Goal: Task Accomplishment & Management: Use online tool/utility

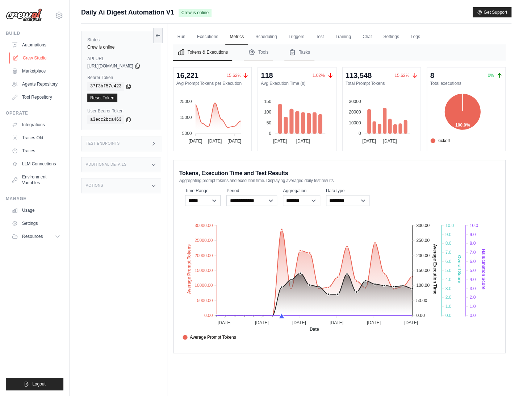
click at [33, 57] on link "Crew Studio" at bounding box center [36, 58] width 55 height 12
click at [36, 57] on link "Crew Studio" at bounding box center [36, 58] width 55 height 12
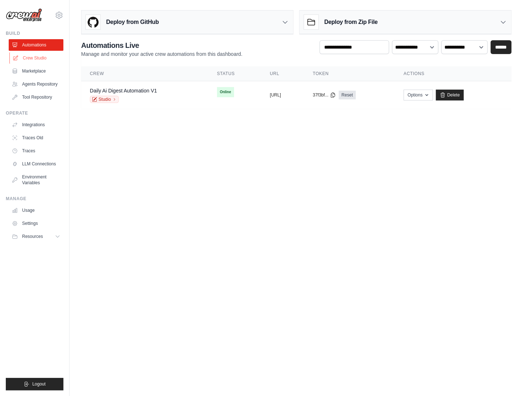
click at [39, 57] on link "Crew Studio" at bounding box center [36, 58] width 55 height 12
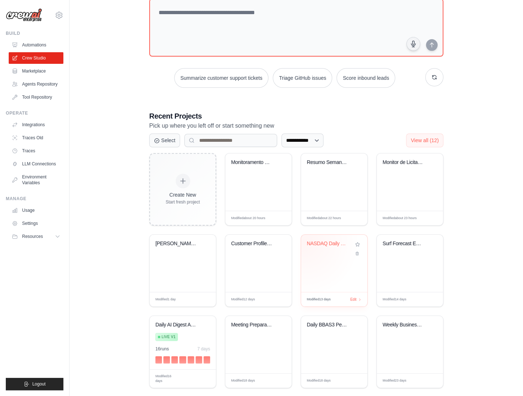
scroll to position [58, 0]
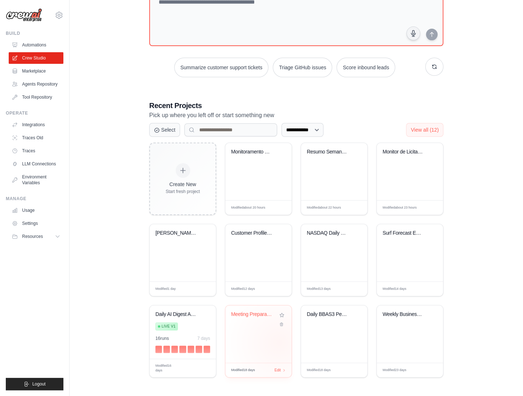
click at [273, 337] on div "Meeting Preparation Crew - Agentic ..." at bounding box center [258, 333] width 66 height 57
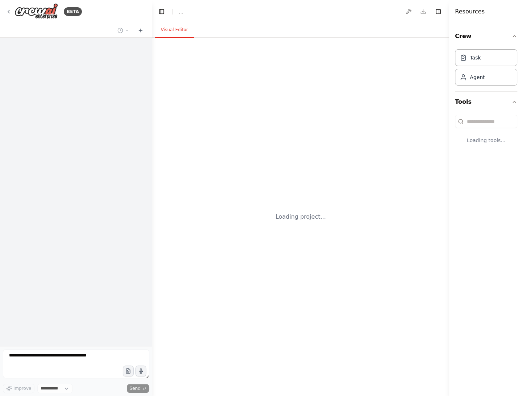
select select "****"
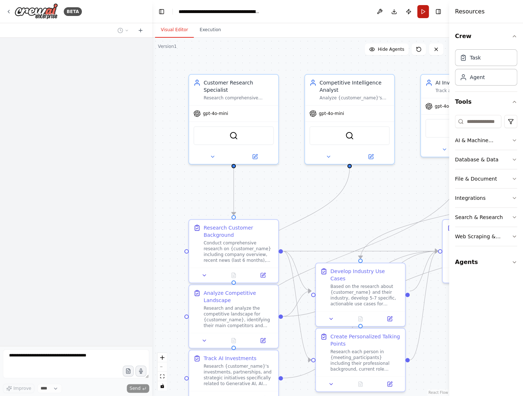
click at [422, 14] on button "Run" at bounding box center [423, 11] width 12 height 13
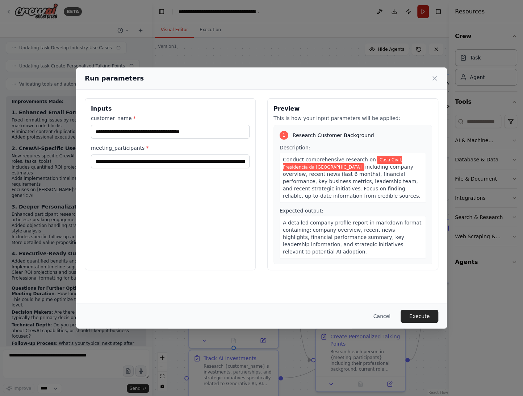
scroll to position [1213, 0]
click at [99, 135] on input "**********" at bounding box center [170, 132] width 159 height 14
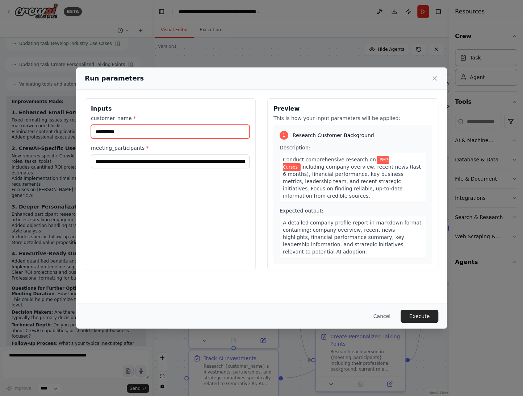
type input "**********"
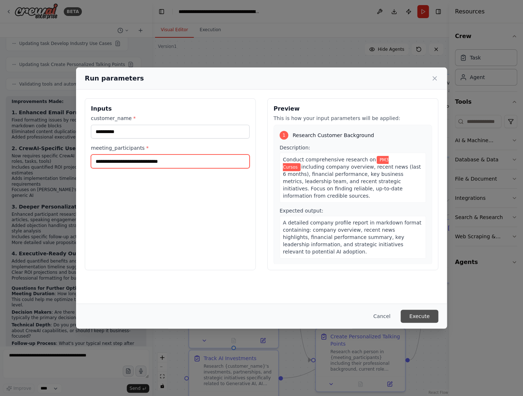
type input "**********"
click at [426, 314] on button "Execute" at bounding box center [420, 315] width 38 height 13
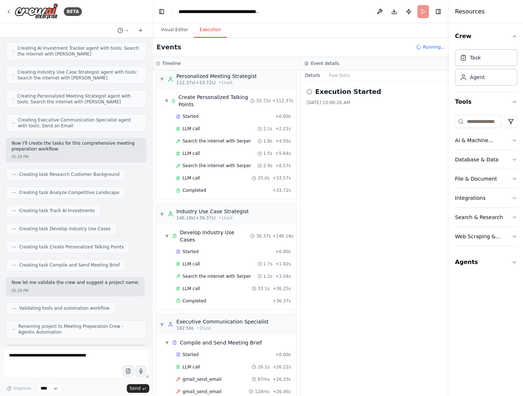
scroll to position [0, 0]
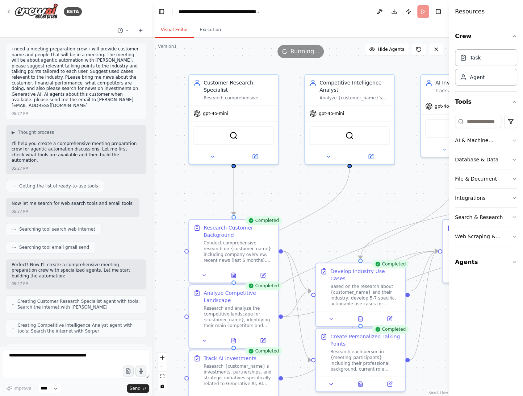
click at [170, 31] on button "Visual Editor" at bounding box center [174, 29] width 39 height 15
click at [162, 376] on icon "fit view" at bounding box center [162, 376] width 4 height 4
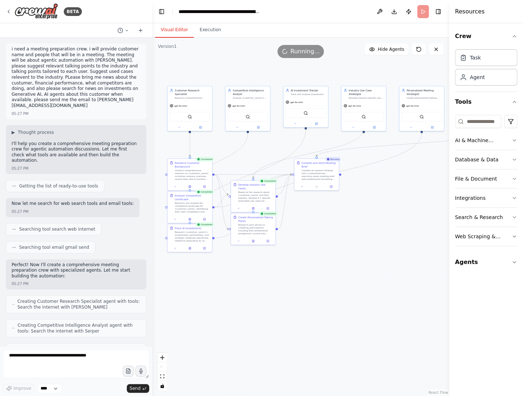
drag, startPoint x: 227, startPoint y: 319, endPoint x: 261, endPoint y: 271, distance: 58.5
click at [261, 271] on div ".deletable-edge-delete-btn { width: 20px; height: 20px; border: 0px solid #ffff…" at bounding box center [300, 217] width 297 height 358
click at [161, 357] on icon "zoom in" at bounding box center [162, 357] width 4 height 4
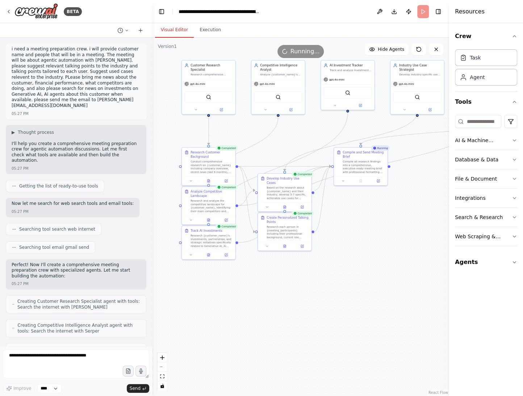
drag, startPoint x: 238, startPoint y: 308, endPoint x: 279, endPoint y: 308, distance: 40.9
click at [279, 308] on div ".deletable-edge-delete-btn { width: 20px; height: 20px; border: 0px solid #ffff…" at bounding box center [300, 217] width 297 height 358
click at [163, 357] on icon "zoom in" at bounding box center [162, 357] width 4 height 4
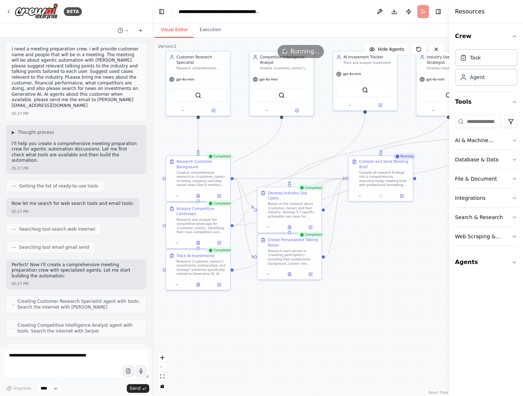
drag, startPoint x: 220, startPoint y: 300, endPoint x: 228, endPoint y: 322, distance: 23.5
click at [228, 322] on div ".deletable-edge-delete-btn { width: 20px; height: 20px; border: 0px solid #ffff…" at bounding box center [300, 217] width 297 height 358
click at [208, 33] on button "Execution" at bounding box center [210, 29] width 33 height 15
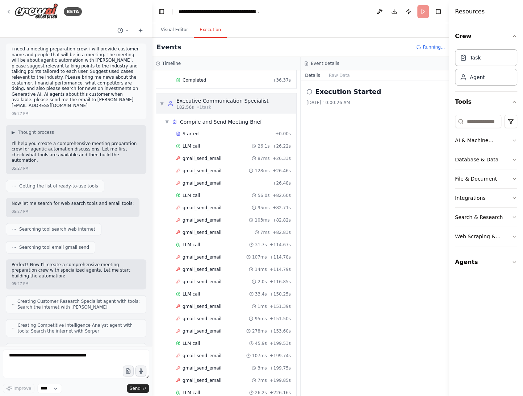
scroll to position [837, 0]
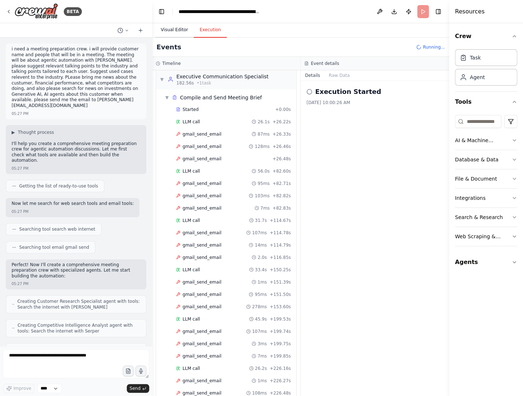
click at [171, 29] on button "Visual Editor" at bounding box center [174, 29] width 39 height 15
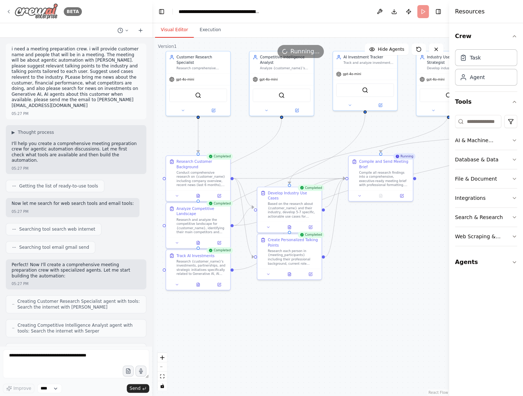
click at [9, 11] on icon at bounding box center [9, 12] width 6 height 6
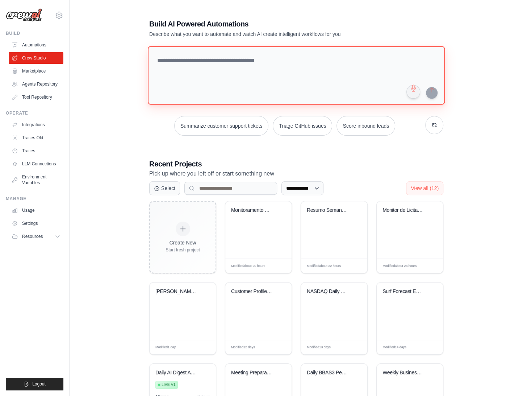
click at [226, 75] on textarea at bounding box center [296, 75] width 297 height 59
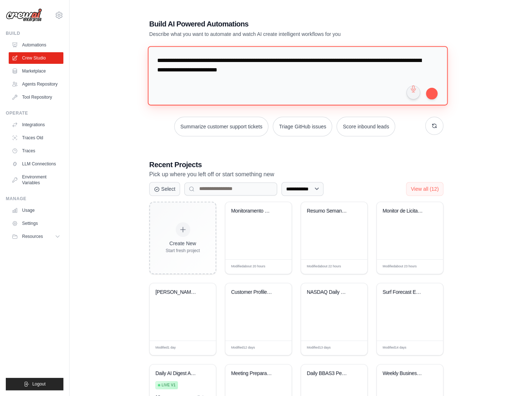
type textarea "**********"
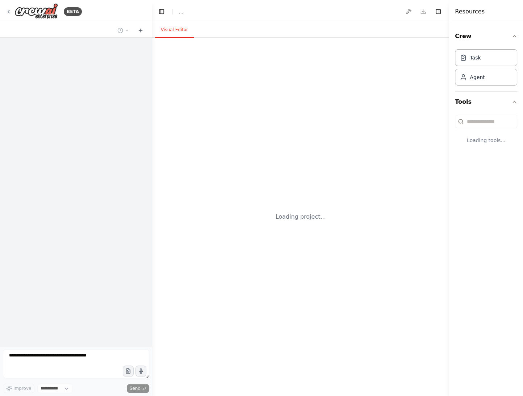
select select "****"
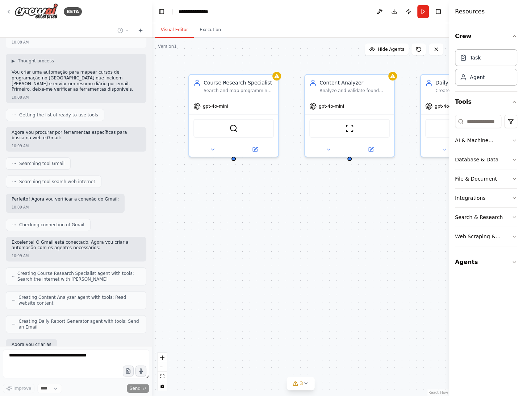
scroll to position [74, 0]
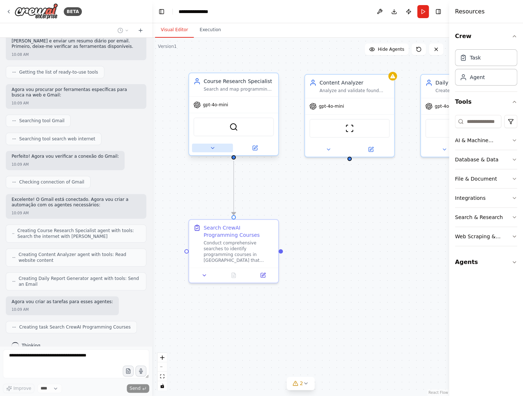
click at [212, 149] on icon at bounding box center [213, 148] width 6 height 6
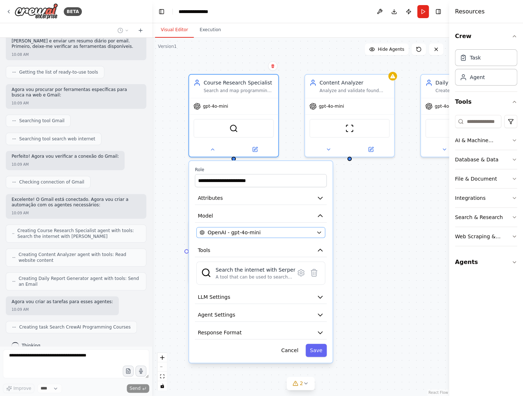
scroll to position [92, 0]
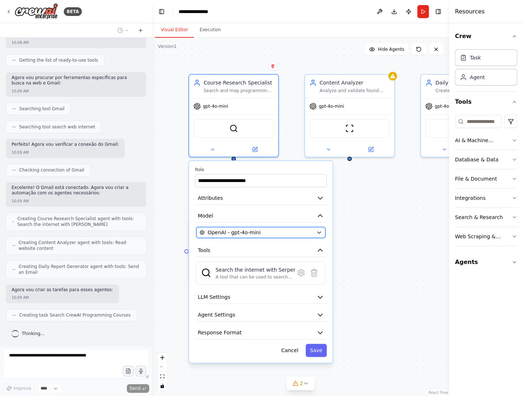
click at [228, 231] on span "OpenAI - gpt-4o-mini" at bounding box center [234, 232] width 53 height 7
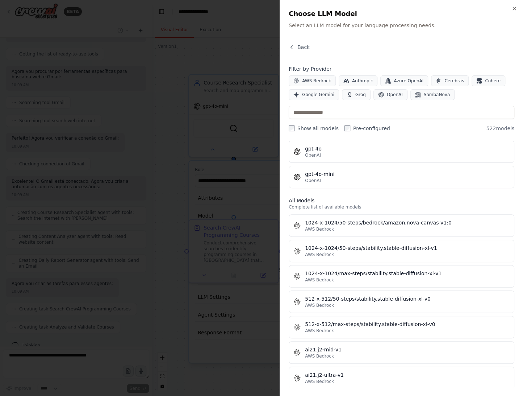
scroll to position [0, 0]
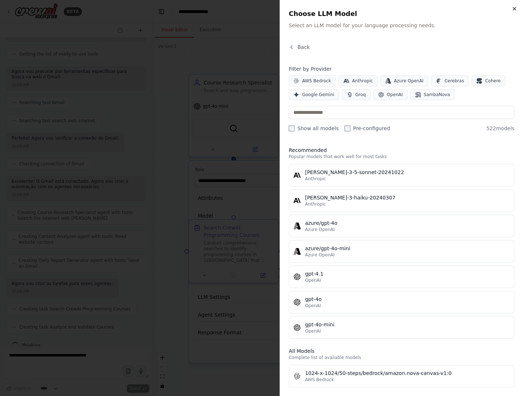
click at [514, 7] on icon "button" at bounding box center [514, 9] width 6 height 6
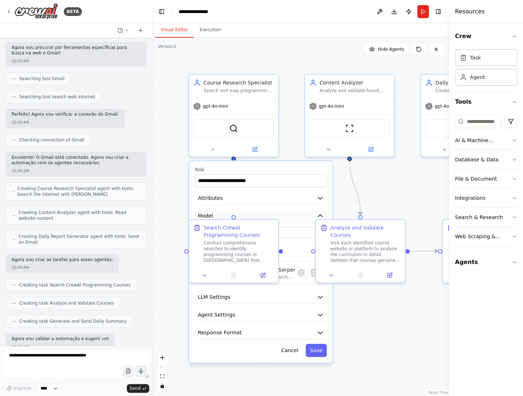
scroll to position [159, 0]
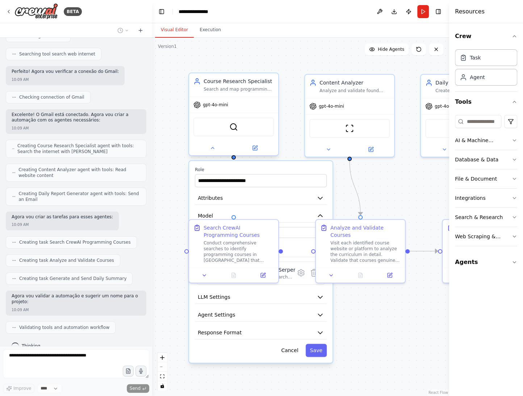
click at [210, 153] on div at bounding box center [233, 148] width 89 height 14
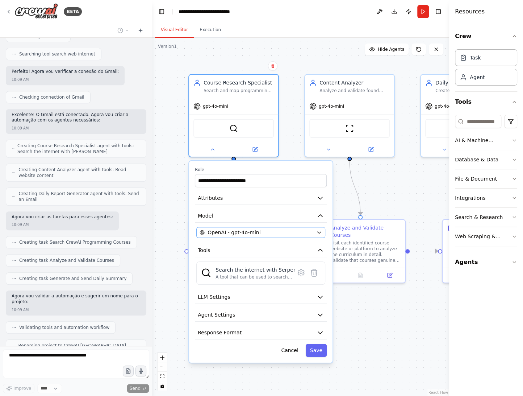
scroll to position [177, 0]
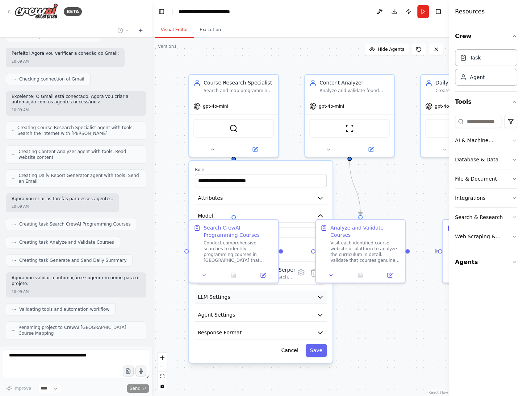
click at [238, 300] on button "LLM Settings" at bounding box center [261, 296] width 132 height 13
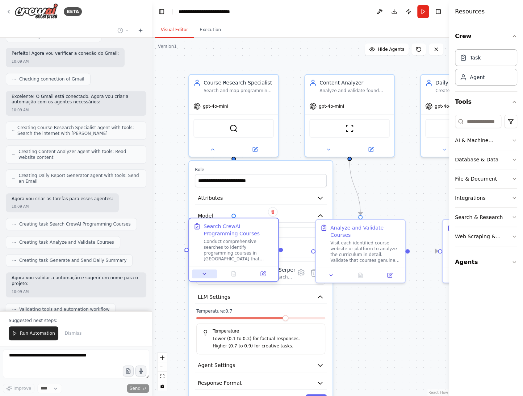
click at [204, 277] on button at bounding box center [204, 273] width 25 height 9
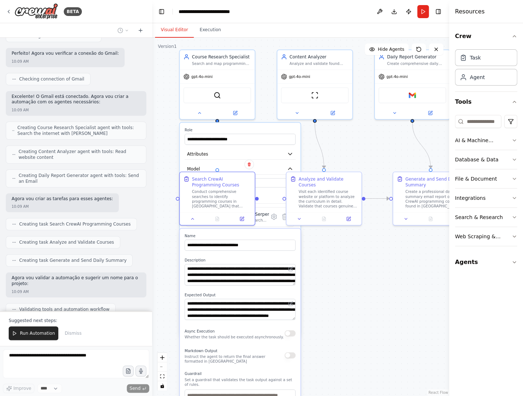
drag, startPoint x: 371, startPoint y: 323, endPoint x: 355, endPoint y: 255, distance: 70.4
click at [355, 255] on div ".deletable-edge-delete-btn { width: 20px; height: 20px; border: 0px solid #ffff…" at bounding box center [300, 217] width 297 height 358
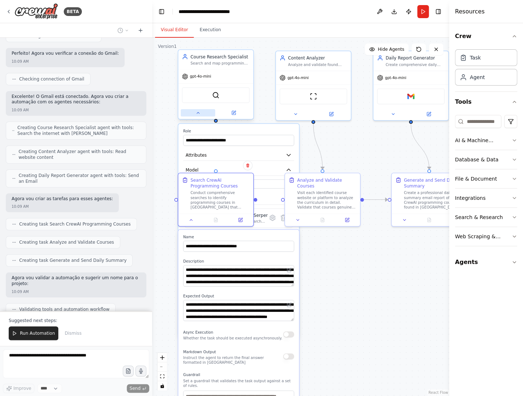
click at [200, 116] on button at bounding box center [198, 112] width 34 height 7
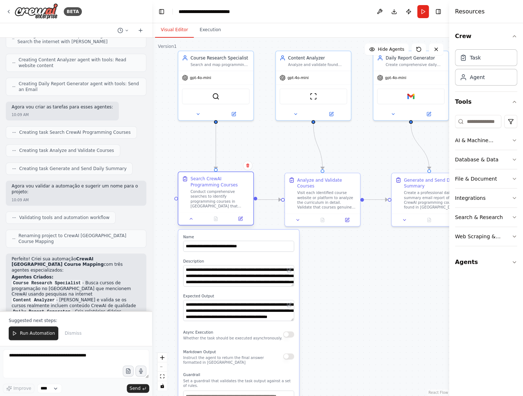
click at [193, 222] on div at bounding box center [215, 218] width 75 height 12
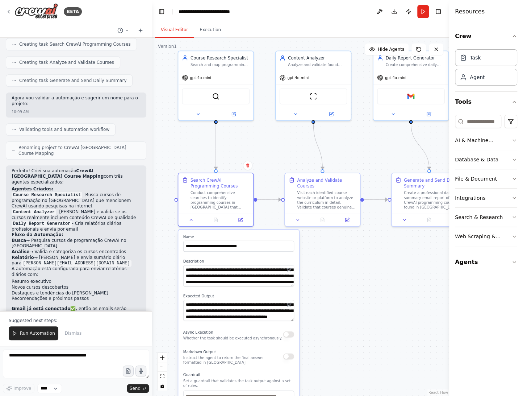
scroll to position [362, 0]
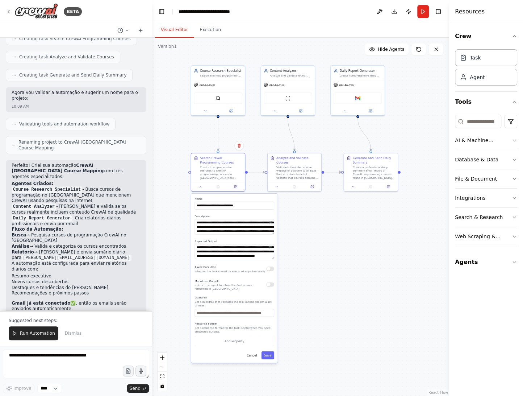
drag, startPoint x: 332, startPoint y: 307, endPoint x: 324, endPoint y: 249, distance: 58.8
click at [324, 249] on div ".deletable-edge-delete-btn { width: 20px; height: 20px; border: 0px solid #ffff…" at bounding box center [300, 217] width 297 height 358
click at [162, 376] on icon "fit view" at bounding box center [162, 376] width 4 height 4
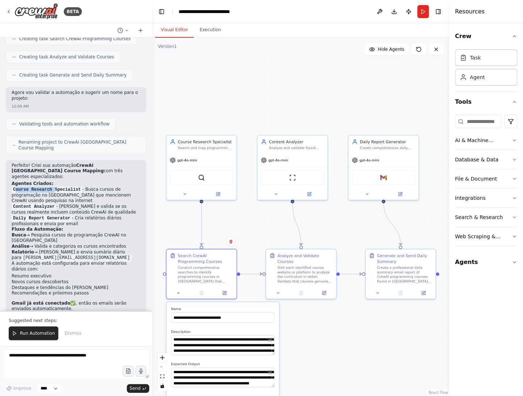
drag, startPoint x: 15, startPoint y: 167, endPoint x: 55, endPoint y: 168, distance: 39.9
click at [55, 187] on li "Course Research Specialist - Busca cursos de programação no Brasil que mencione…" at bounding box center [76, 195] width 129 height 17
drag, startPoint x: 25, startPoint y: 179, endPoint x: 42, endPoint y: 180, distance: 17.0
click at [43, 203] on code "Content Analyzer" at bounding box center [34, 206] width 45 height 7
drag, startPoint x: 14, startPoint y: 192, endPoint x: 60, endPoint y: 194, distance: 46.7
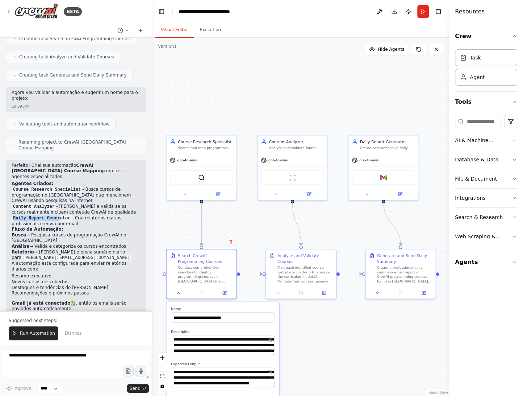
click at [60, 215] on code "Daily Report Generator" at bounding box center [42, 218] width 60 height 7
drag, startPoint x: 62, startPoint y: 226, endPoint x: 12, endPoint y: 226, distance: 50.3
click at [12, 249] on li "Relatório → Gera e envia sumário diário para marcelo@crewai.com" at bounding box center [76, 255] width 129 height 12
click at [421, 9] on button "Run" at bounding box center [423, 11] width 12 height 13
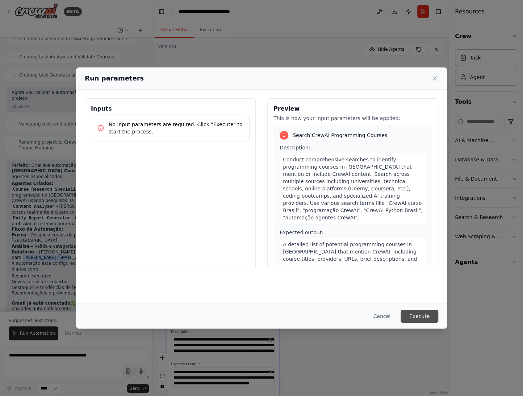
click at [422, 315] on button "Execute" at bounding box center [420, 315] width 38 height 13
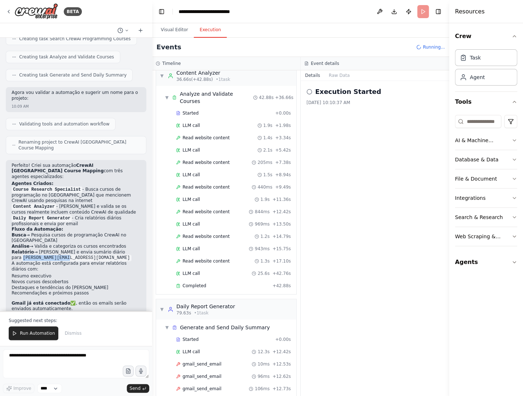
scroll to position [131, 0]
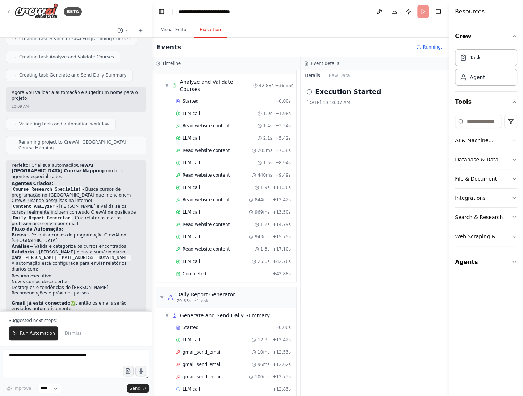
drag, startPoint x: 342, startPoint y: 181, endPoint x: 342, endPoint y: 169, distance: 11.6
click at [342, 169] on div "Execution Started 9/23/2025, 10:10:37 AM" at bounding box center [375, 238] width 148 height 315
click at [9, 12] on icon at bounding box center [9, 12] width 6 height 6
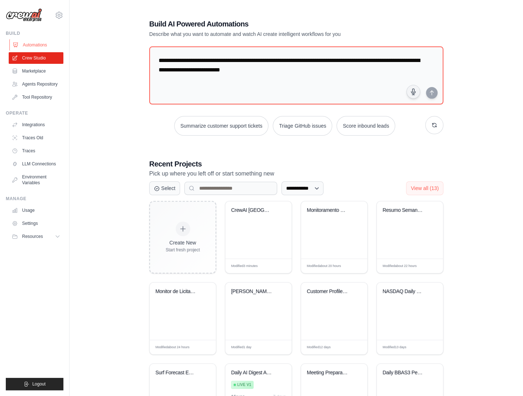
click at [27, 47] on link "Automations" at bounding box center [36, 45] width 55 height 12
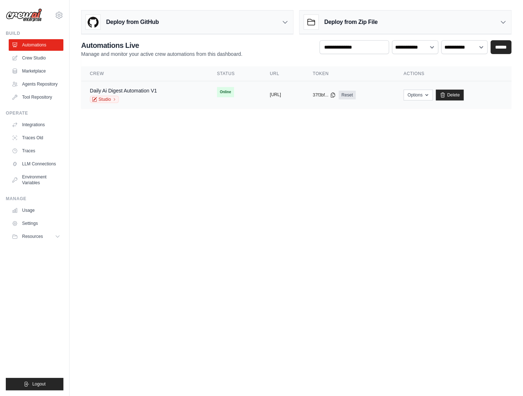
click at [270, 97] on button "[URL]" at bounding box center [275, 95] width 11 height 6
click at [261, 96] on td "copied [URL]" at bounding box center [282, 95] width 43 height 28
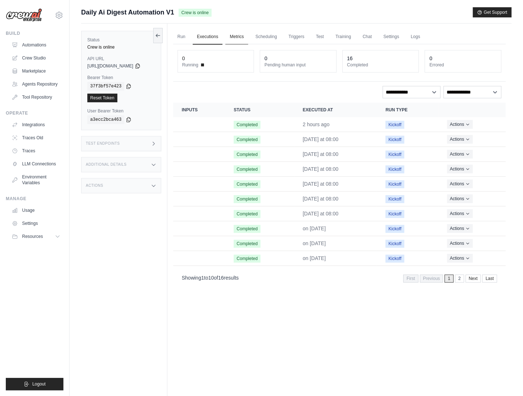
click at [244, 34] on link "Metrics" at bounding box center [236, 36] width 23 height 15
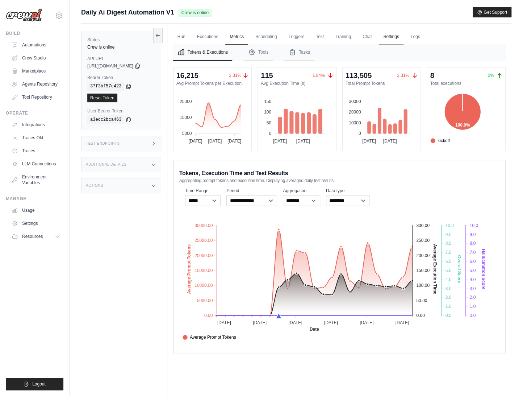
click at [394, 37] on link "Settings" at bounding box center [391, 36] width 24 height 15
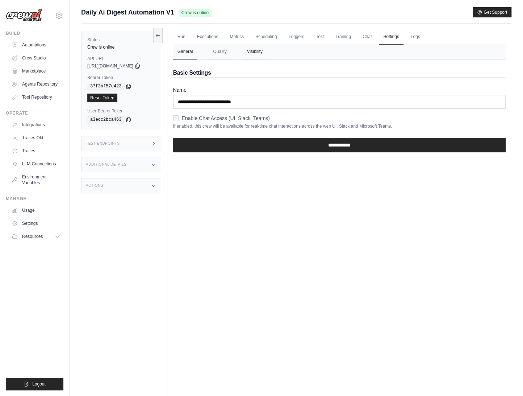
click at [263, 49] on button "Visibility" at bounding box center [255, 51] width 24 height 15
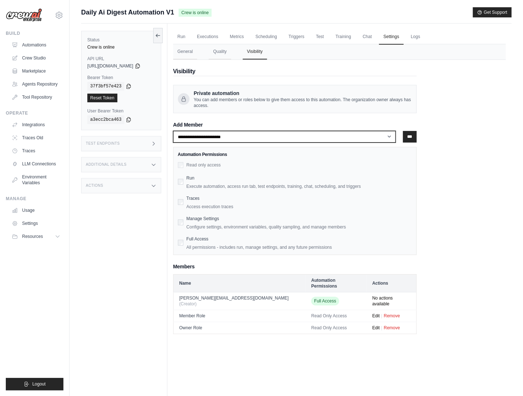
click at [321, 138] on select "**********" at bounding box center [284, 137] width 223 height 12
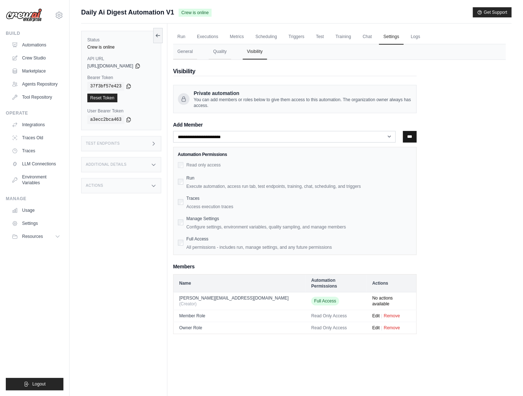
click at [410, 139] on input "***" at bounding box center [410, 137] width 14 height 12
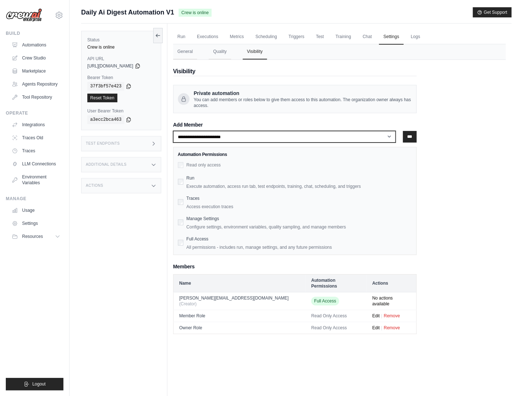
click at [396, 134] on select "**********" at bounding box center [284, 137] width 223 height 12
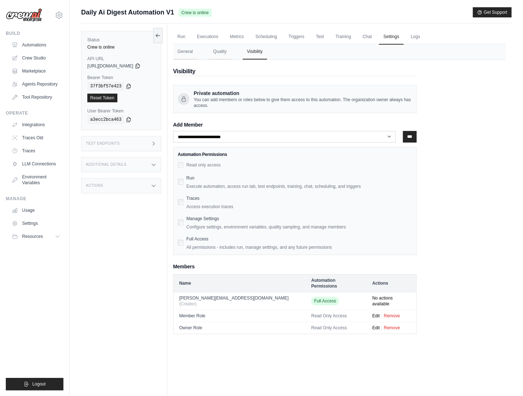
click at [235, 122] on h3 "Add Member" at bounding box center [294, 125] width 243 height 6
click at [411, 139] on input "***" at bounding box center [410, 137] width 14 height 12
click at [415, 139] on input "***" at bounding box center [410, 137] width 14 height 12
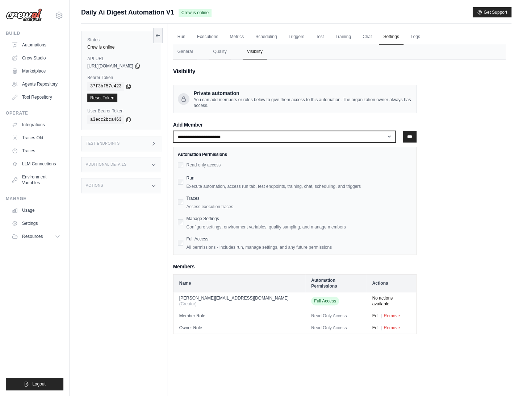
click at [311, 140] on select "**********" at bounding box center [284, 137] width 223 height 12
click at [177, 131] on select "**********" at bounding box center [284, 137] width 223 height 12
click at [396, 135] on select "**********" at bounding box center [284, 137] width 223 height 12
click at [217, 138] on select "**********" at bounding box center [284, 137] width 223 height 12
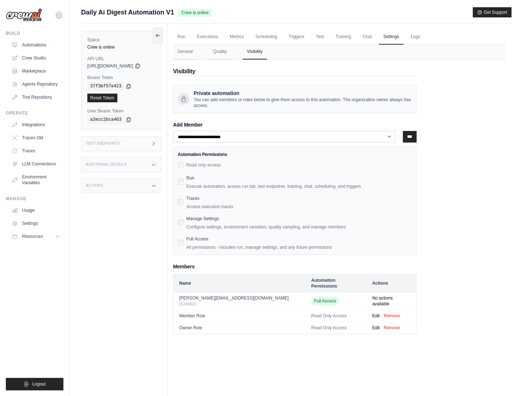
click at [203, 238] on label "Full Access" at bounding box center [197, 238] width 22 height 5
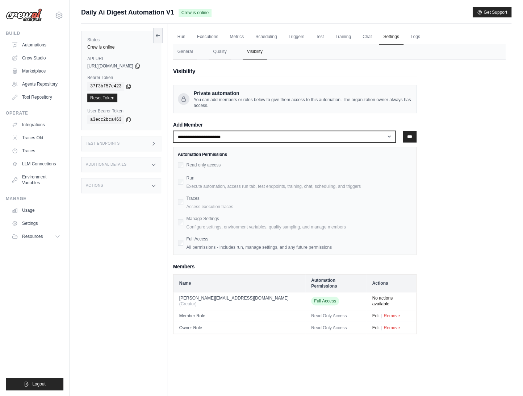
click at [265, 139] on select "**********" at bounding box center [284, 137] width 223 height 12
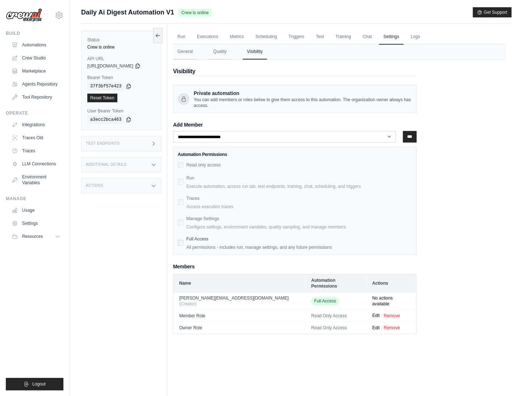
click at [372, 312] on button "Edit" at bounding box center [376, 315] width 8 height 6
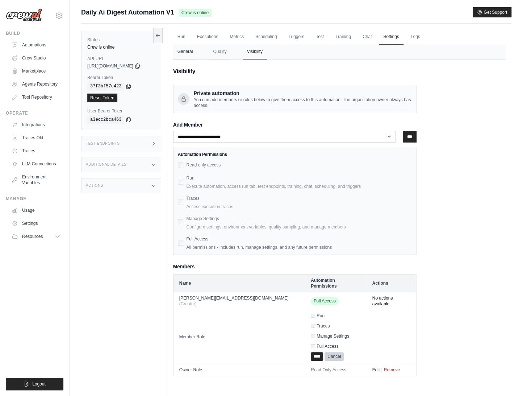
click at [190, 53] on button "General" at bounding box center [185, 51] width 24 height 15
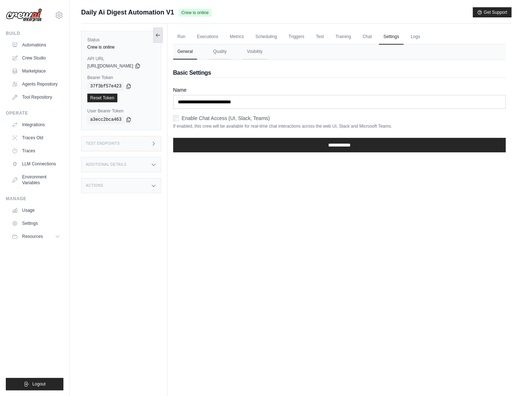
click at [163, 34] on button at bounding box center [157, 35] width 9 height 15
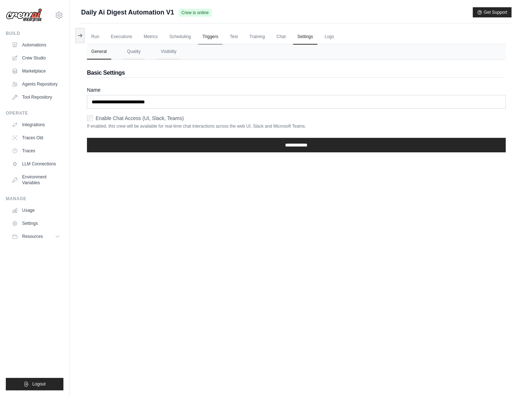
click at [214, 37] on link "Triggers" at bounding box center [210, 36] width 25 height 15
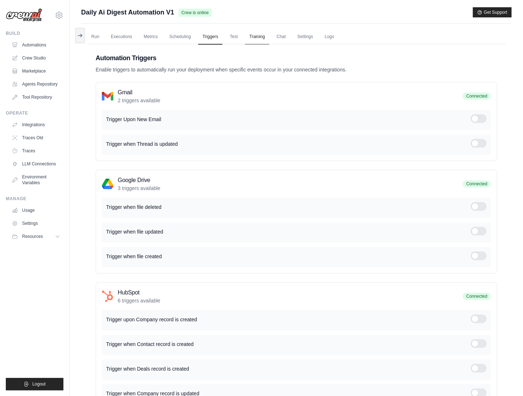
click at [254, 40] on link "Training" at bounding box center [257, 36] width 24 height 15
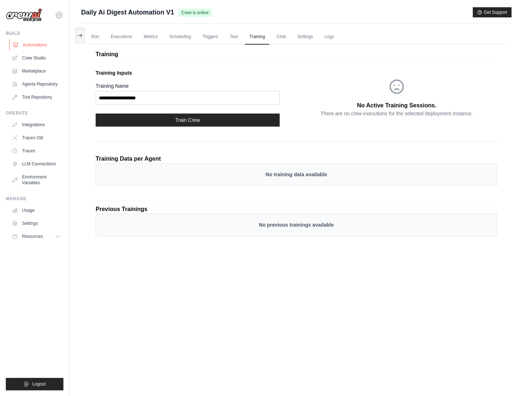
click at [38, 47] on link "Automations" at bounding box center [36, 45] width 55 height 12
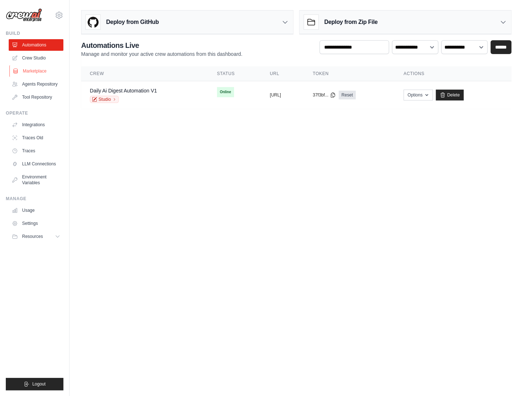
click at [36, 72] on link "Marketplace" at bounding box center [36, 71] width 55 height 12
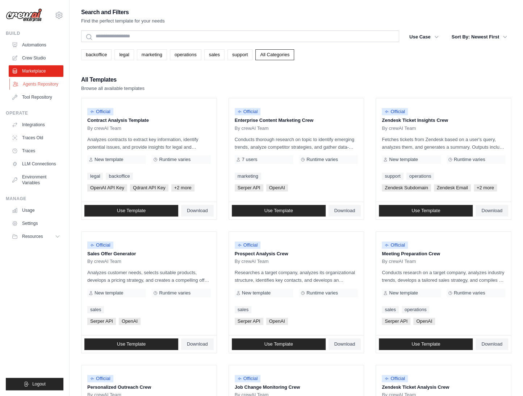
click at [39, 86] on link "Agents Repository" at bounding box center [36, 84] width 55 height 12
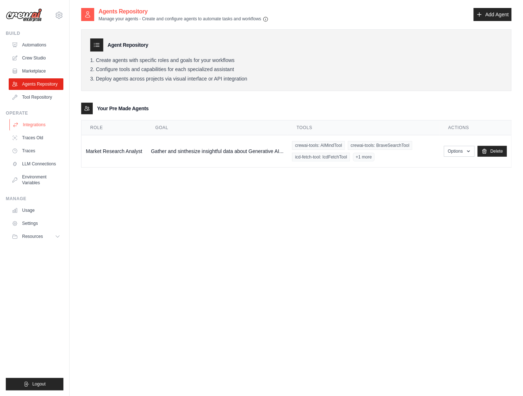
click at [39, 126] on link "Integrations" at bounding box center [36, 125] width 55 height 12
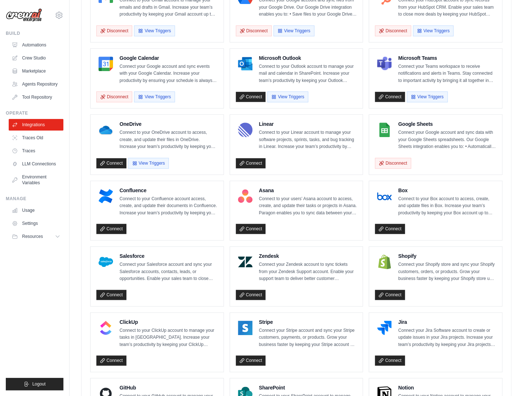
scroll to position [241, 0]
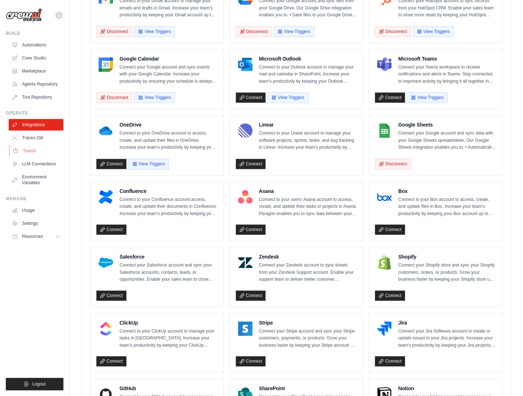
click at [29, 152] on link "Traces" at bounding box center [36, 151] width 55 height 12
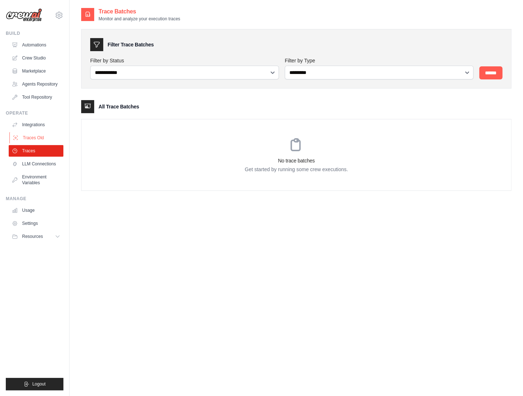
click at [27, 142] on link "Traces Old" at bounding box center [36, 138] width 55 height 12
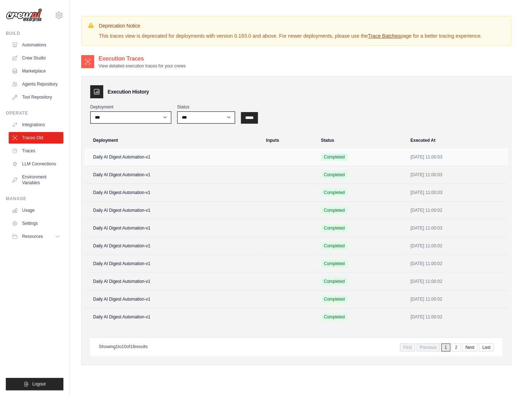
click at [141, 159] on td "Daily AI Digest Automation-v1" at bounding box center [172, 157] width 177 height 18
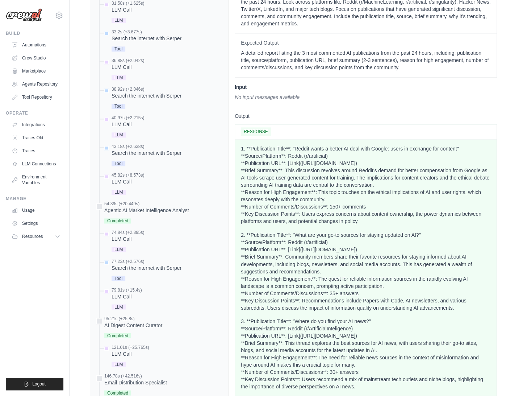
scroll to position [466, 0]
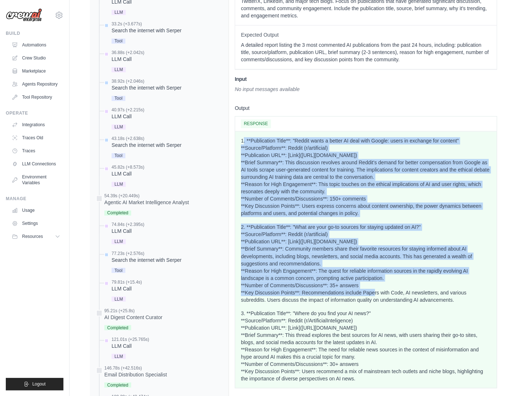
drag, startPoint x: 243, startPoint y: 139, endPoint x: 365, endPoint y: 302, distance: 203.6
click at [365, 302] on div "1. **Publication Title**: "Reddit wants a better AI deal with Google: users in …" at bounding box center [366, 259] width 250 height 244
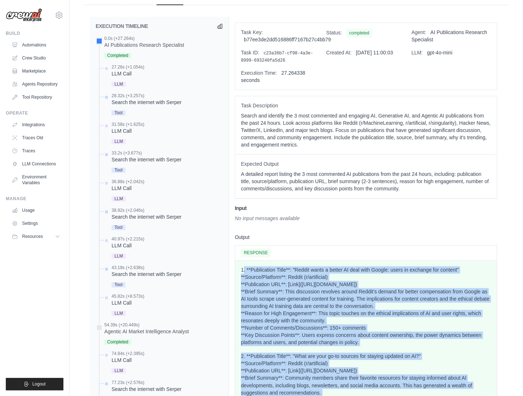
scroll to position [323, 0]
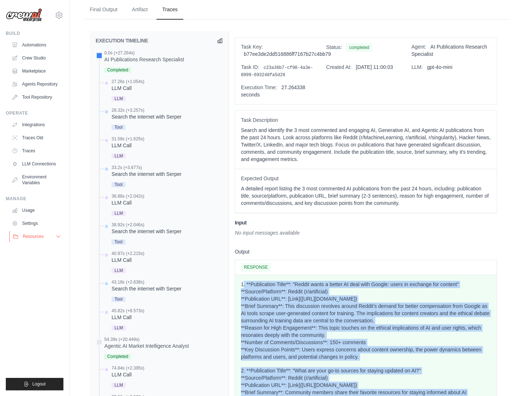
click at [34, 235] on span "Resources" at bounding box center [33, 236] width 21 height 6
click at [28, 15] on img at bounding box center [24, 15] width 36 height 14
click at [19, 42] on link "Automations" at bounding box center [36, 45] width 55 height 12
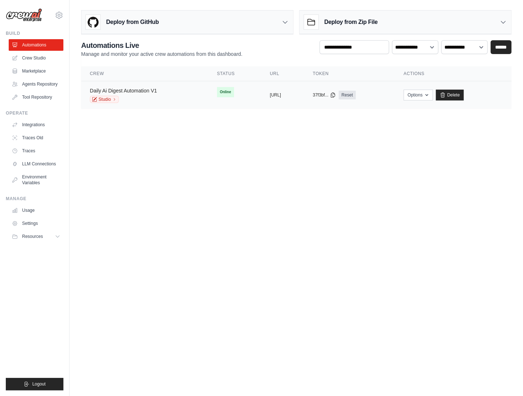
click at [135, 89] on link "Daily Ai Digest Automation V1" at bounding box center [123, 91] width 67 height 6
